Goal: Transaction & Acquisition: Obtain resource

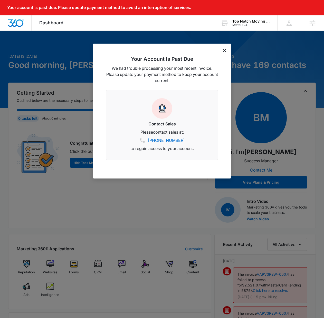
click at [221, 51] on div "Your Account Is Past Due We had trouble processing your most recent invoice. Pl…" at bounding box center [162, 111] width 139 height 135
click at [226, 52] on icon "dismiss this dialog" at bounding box center [225, 51] width 4 height 4
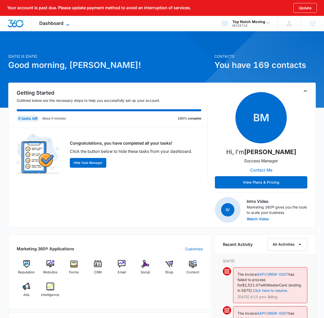
click at [52, 25] on span "Dashboard" at bounding box center [51, 23] width 24 height 5
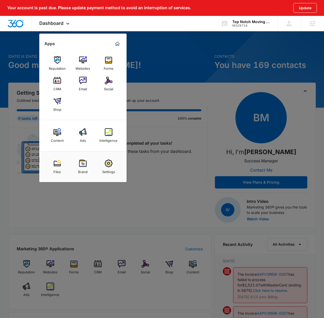
click at [105, 166] on img at bounding box center [109, 164] width 8 height 8
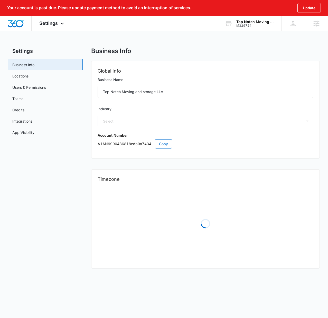
select select "43"
select select "US"
select select "America/Chicago"
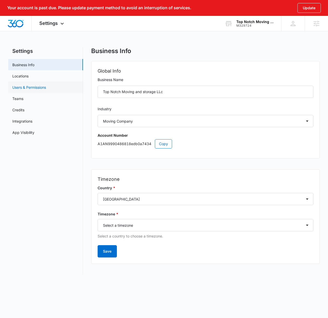
click at [28, 85] on link "Users & Permissions" at bounding box center [29, 87] width 34 height 5
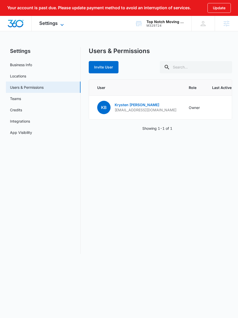
click at [44, 23] on span "Settings" at bounding box center [48, 23] width 18 height 5
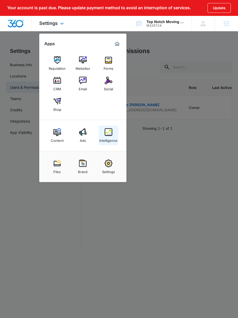
click at [108, 135] on img at bounding box center [109, 132] width 8 height 8
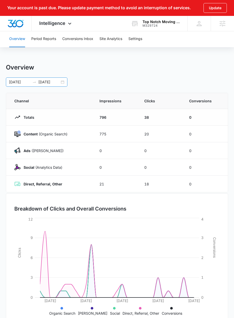
click at [15, 82] on input "08/11/2025" at bounding box center [19, 82] width 21 height 6
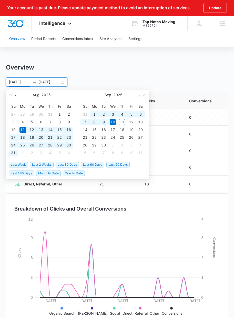
click at [17, 97] on button "button" at bounding box center [16, 95] width 6 height 10
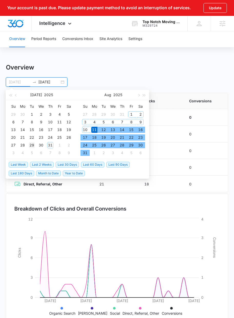
type input "07/29/2025"
click at [33, 143] on div "29" at bounding box center [32, 145] width 6 height 6
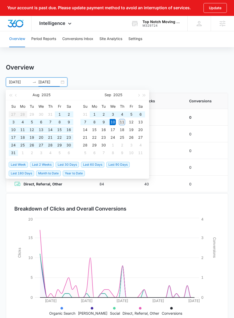
type input "09/11/2025"
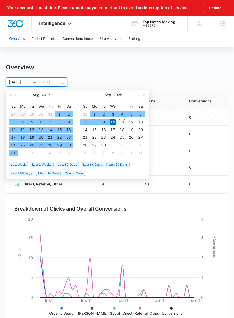
click at [122, 123] on div "11" at bounding box center [122, 122] width 6 height 6
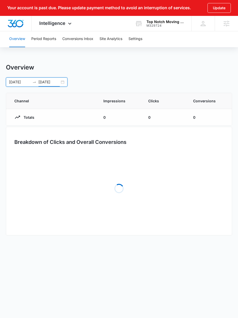
click at [166, 65] on div "Overview" at bounding box center [119, 68] width 226 height 8
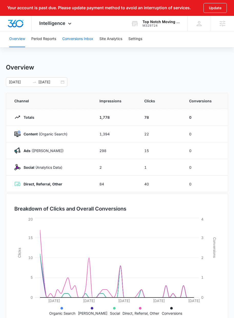
click at [71, 39] on button "Conversions Inbox" at bounding box center [77, 39] width 31 height 16
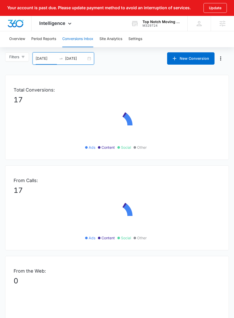
click at [38, 60] on input "08/12/2025" at bounding box center [46, 59] width 21 height 6
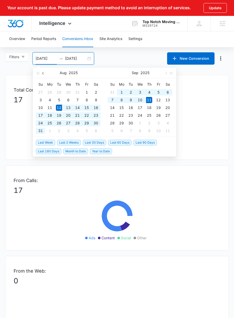
click at [43, 74] on button "button" at bounding box center [44, 73] width 6 height 10
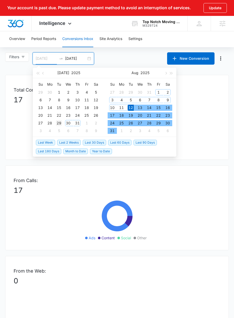
type input "07/29/2025"
click at [59, 123] on div "29" at bounding box center [59, 123] width 6 height 6
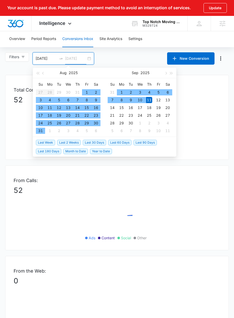
type input "09/11/2025"
click at [151, 98] on div "11" at bounding box center [149, 100] width 6 height 6
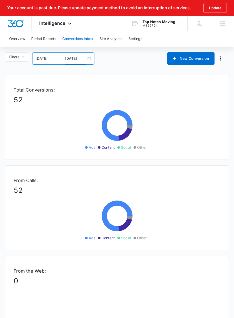
scroll to position [304, 0]
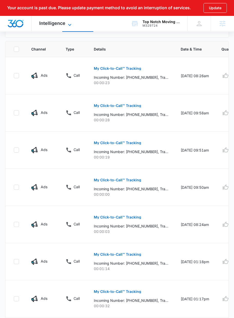
click at [46, 24] on span "Intelligence" at bounding box center [52, 23] width 26 height 5
click at [46, 22] on span "Intelligence" at bounding box center [52, 23] width 26 height 5
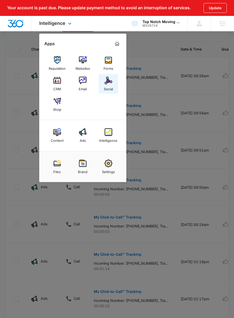
click at [108, 83] on img at bounding box center [109, 81] width 8 height 8
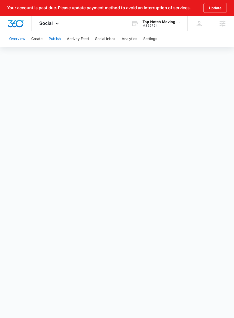
click at [56, 40] on button "Publish" at bounding box center [55, 39] width 12 height 16
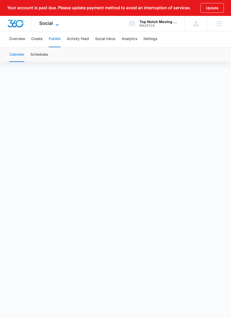
click at [48, 23] on span "Social" at bounding box center [46, 23] width 14 height 5
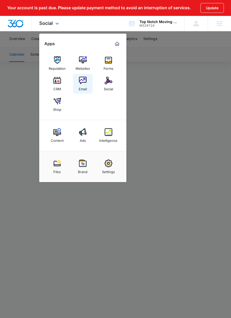
click at [84, 85] on div "Email" at bounding box center [83, 87] width 8 height 7
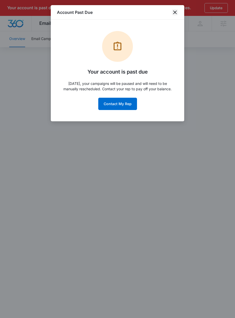
click at [175, 12] on icon "close" at bounding box center [175, 13] width 4 height 4
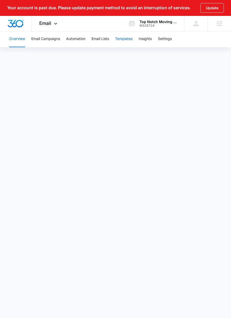
click at [121, 39] on button "Templates" at bounding box center [123, 39] width 17 height 16
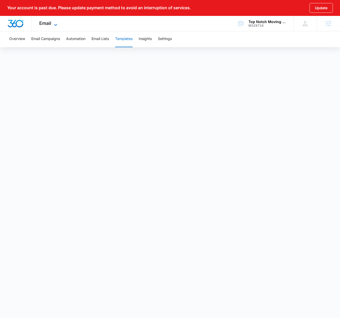
click at [40, 22] on span "Email" at bounding box center [45, 23] width 12 height 5
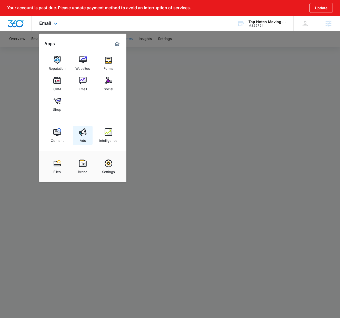
click at [85, 141] on div "Ads" at bounding box center [83, 139] width 6 height 7
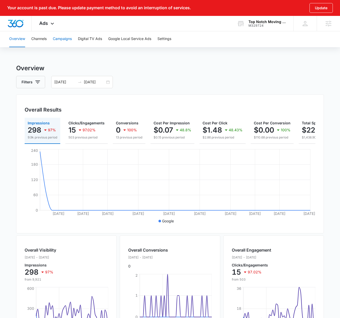
click at [55, 39] on button "Campaigns" at bounding box center [62, 39] width 19 height 16
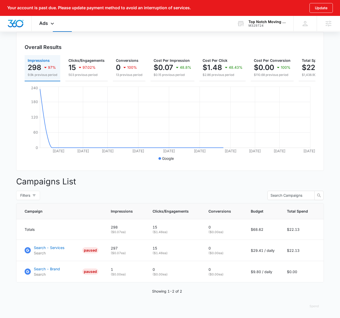
scroll to position [67, 0]
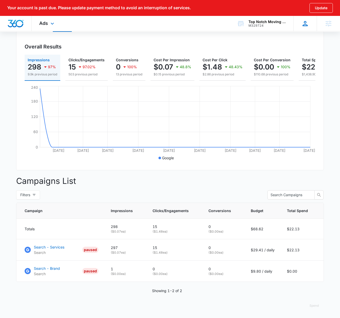
click at [309, 25] on icon at bounding box center [306, 24] width 8 height 8
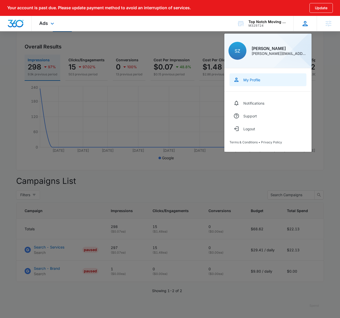
click at [248, 78] on div "My Profile" at bounding box center [252, 80] width 17 height 4
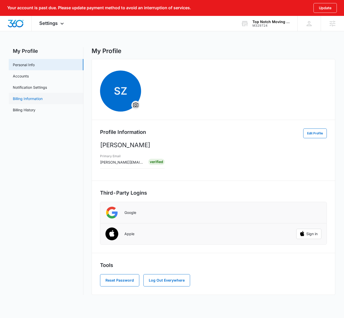
click at [30, 99] on link "Billing Information" at bounding box center [28, 98] width 30 height 5
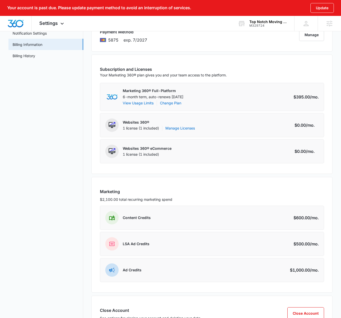
scroll to position [53, 0]
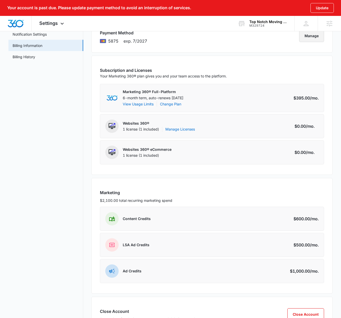
click at [311, 35] on button "Manage" at bounding box center [311, 36] width 25 height 12
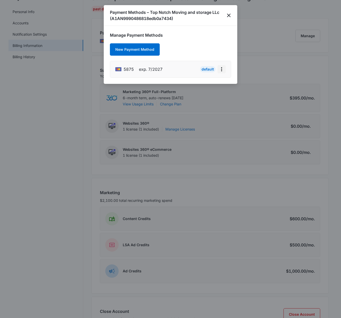
click at [223, 69] on icon "actions.viewMore" at bounding box center [221, 69] width 6 height 6
click at [260, 54] on div at bounding box center [170, 159] width 341 height 318
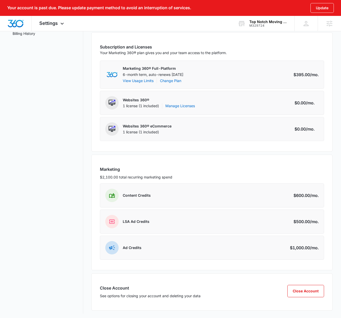
scroll to position [76, 0]
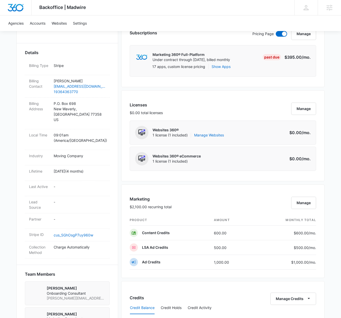
scroll to position [454, 0]
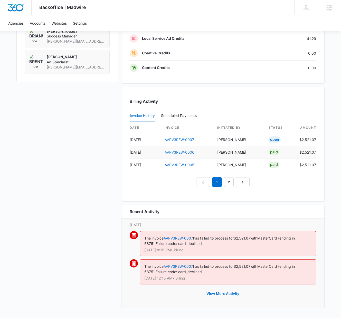
click at [183, 152] on link "AAPV3REW-0006" at bounding box center [180, 152] width 30 height 4
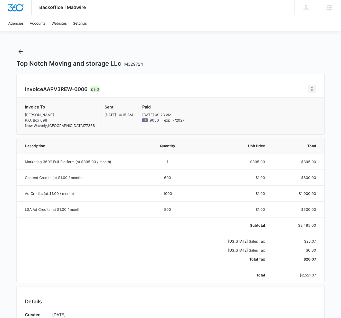
click at [312, 90] on icon "Home" at bounding box center [312, 89] width 6 height 6
click at [280, 106] on link "Download Invoice" at bounding box center [289, 103] width 30 height 4
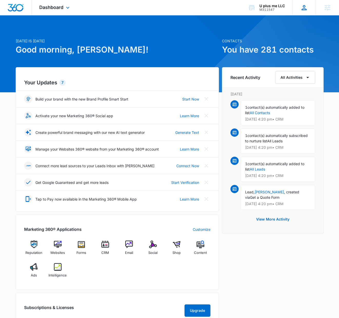
click at [304, 8] on icon at bounding box center [304, 8] width 8 height 8
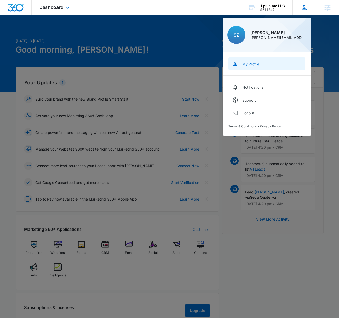
click at [250, 66] on div "My Profile" at bounding box center [250, 64] width 17 height 4
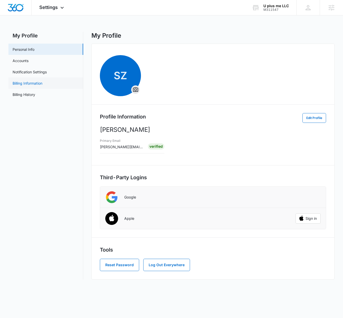
click at [30, 83] on link "Billing Information" at bounding box center [28, 83] width 30 height 5
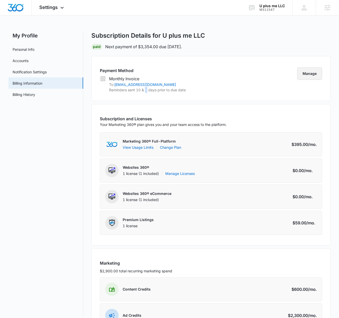
click at [313, 75] on button "Manage" at bounding box center [309, 74] width 25 height 12
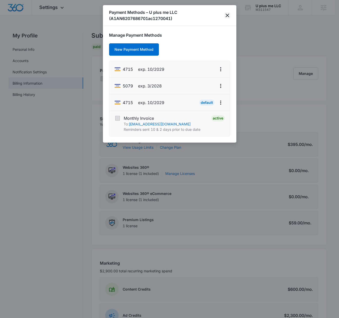
click at [226, 15] on icon "close" at bounding box center [227, 15] width 6 height 6
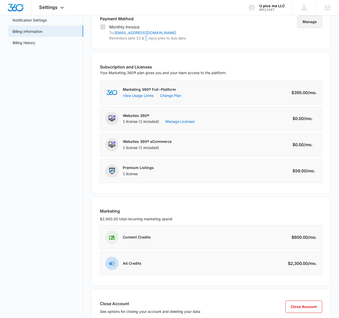
scroll to position [53, 0]
